Goal: Register for event/course

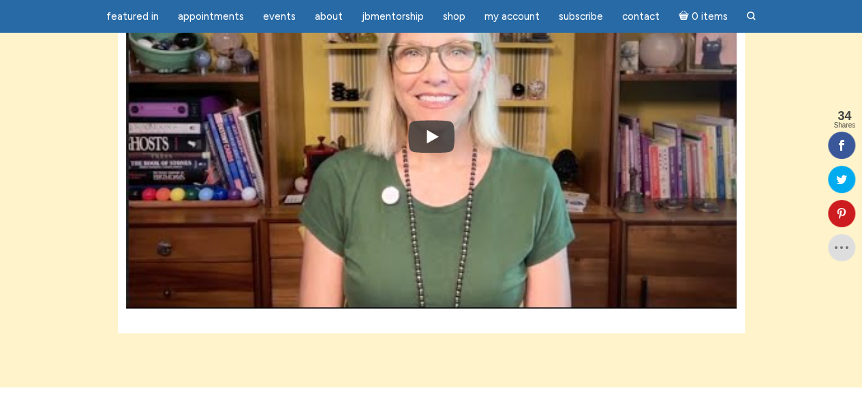
scroll to position [846, 0]
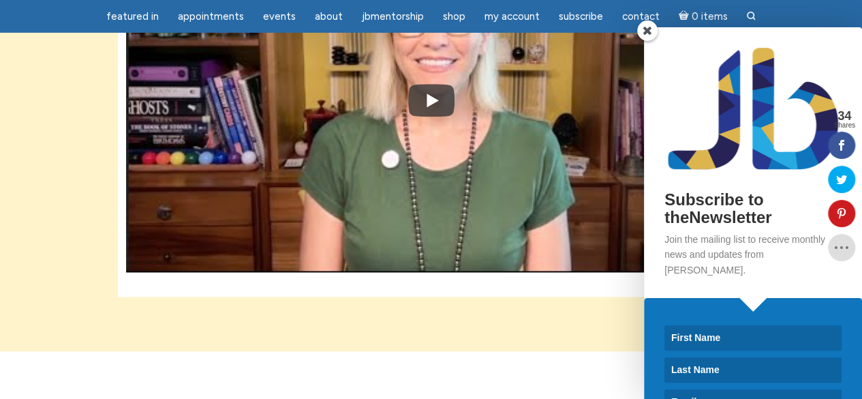
click at [645, 28] on span at bounding box center [647, 30] width 20 height 20
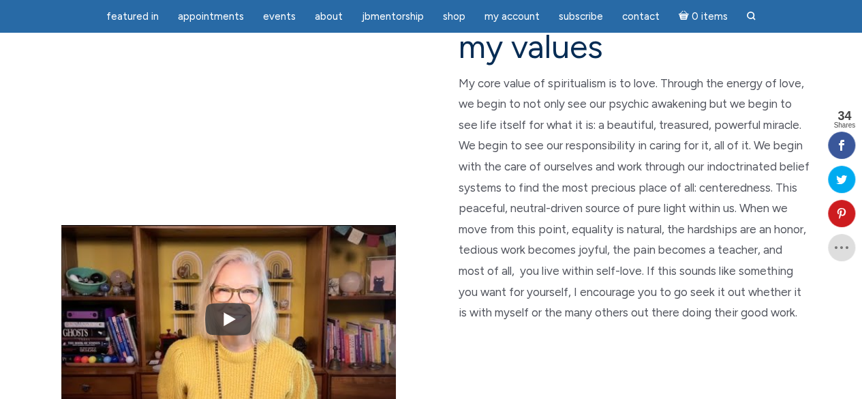
scroll to position [2476, 0]
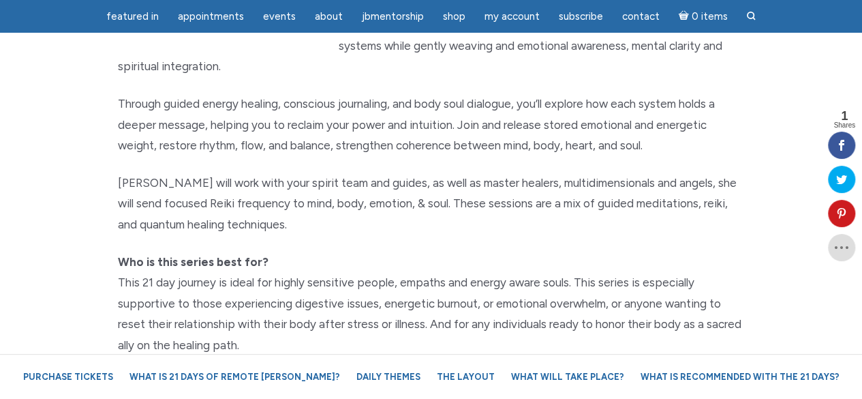
scroll to position [337, 0]
